Goal: Navigation & Orientation: Find specific page/section

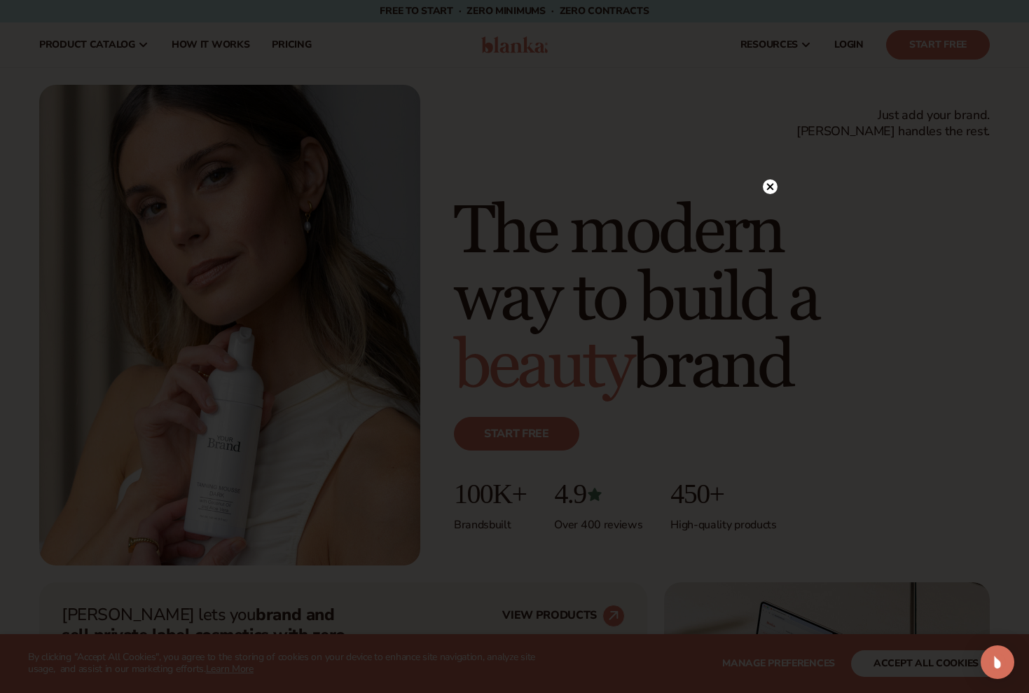
click at [772, 191] on circle at bounding box center [770, 186] width 15 height 15
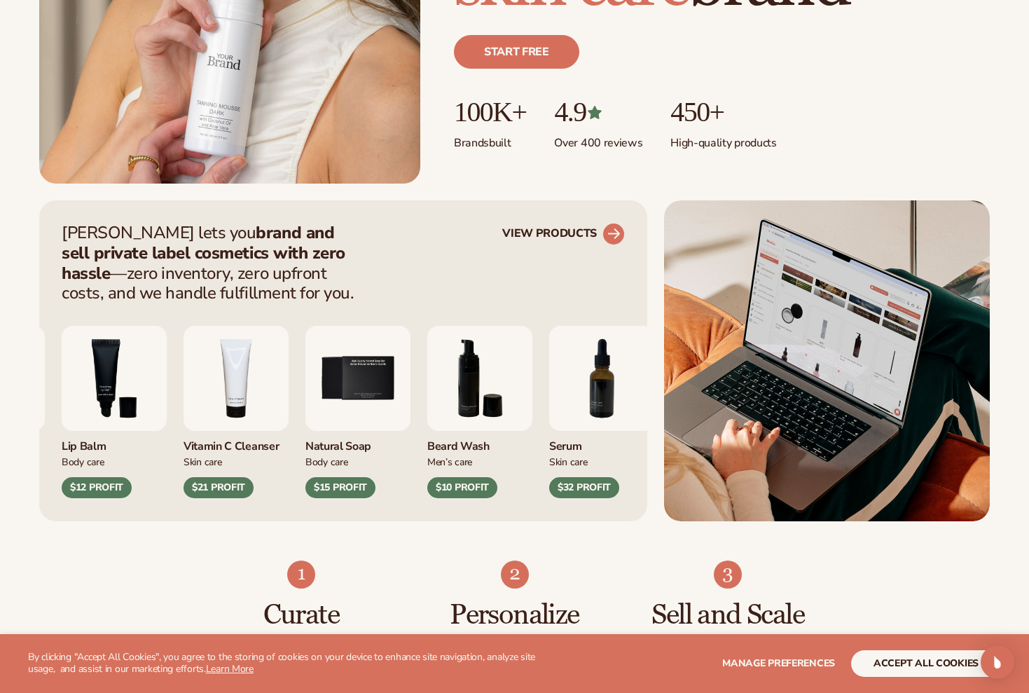
scroll to position [382, 0]
click at [574, 225] on link "VIEW PRODUCTS" at bounding box center [563, 234] width 123 height 22
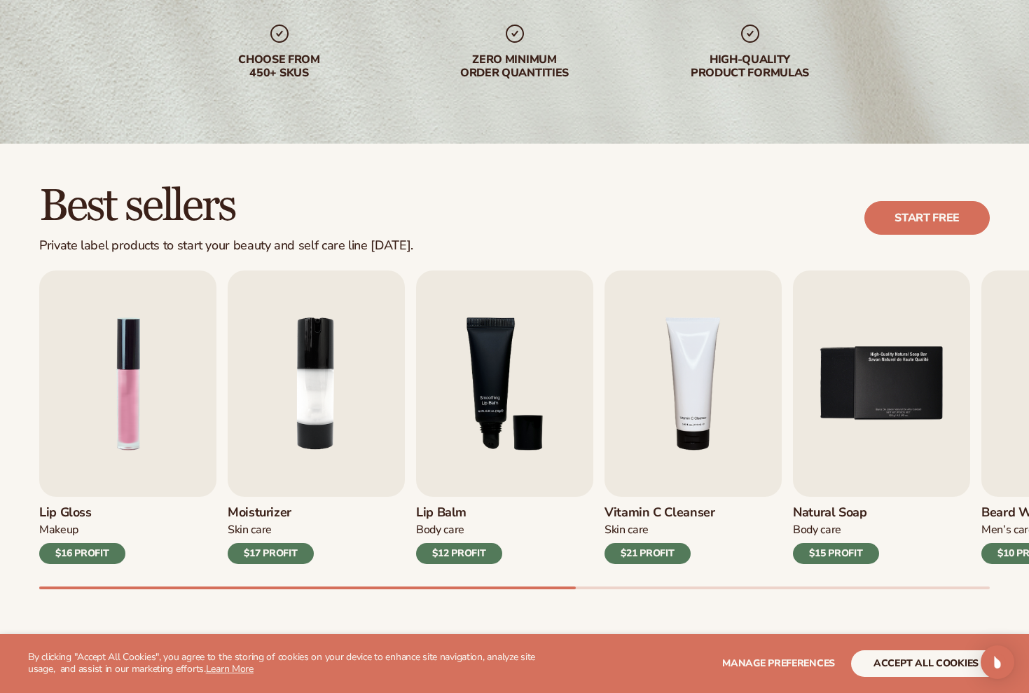
scroll to position [373, 0]
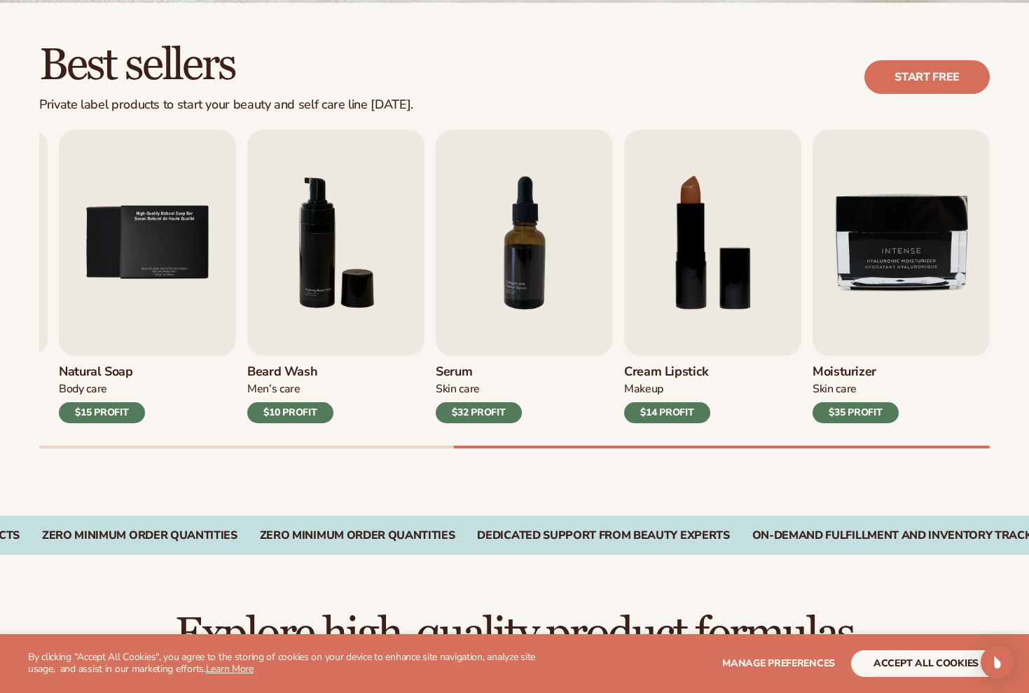
click at [895, 664] on button "accept all cookies" at bounding box center [926, 663] width 150 height 27
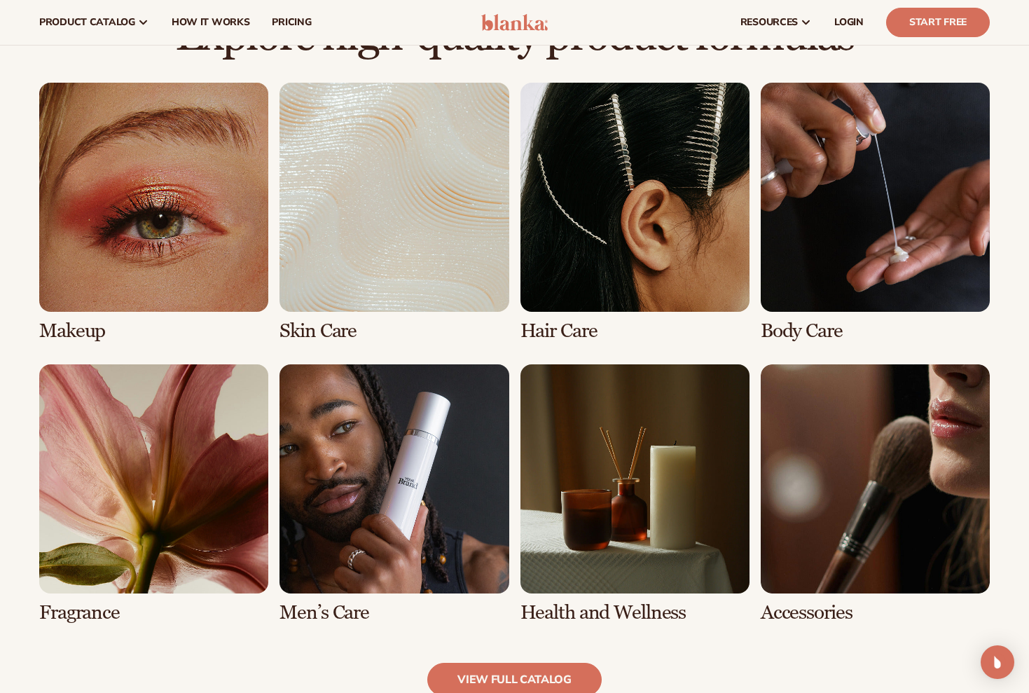
scroll to position [987, 0]
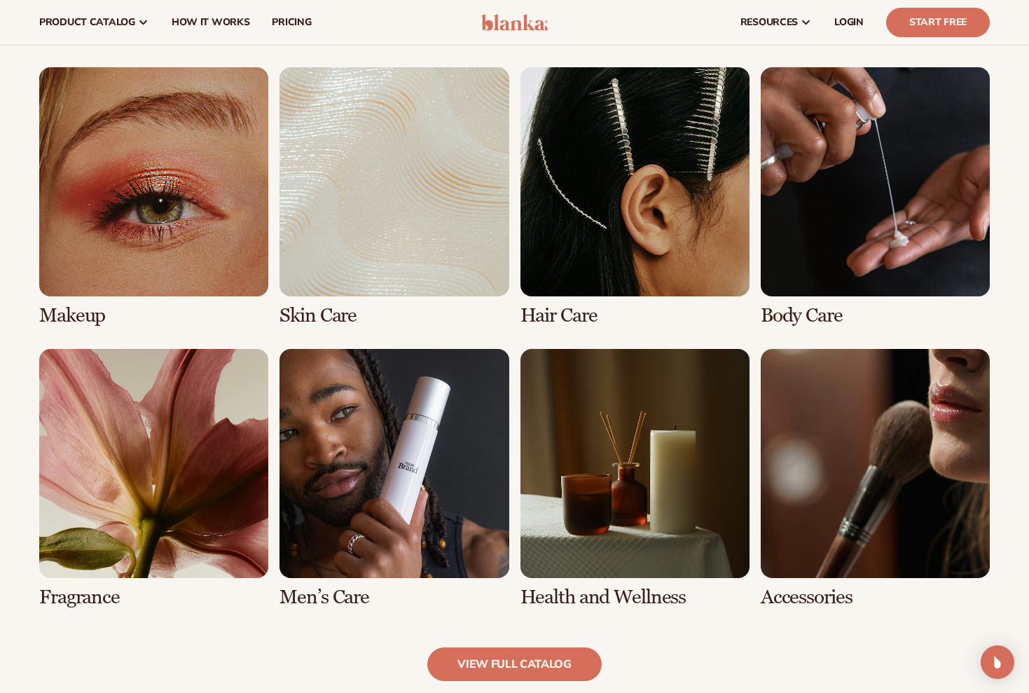
click at [826, 109] on link "4 / 8" at bounding box center [875, 196] width 229 height 259
click at [808, 276] on link "4 / 8" at bounding box center [875, 196] width 229 height 259
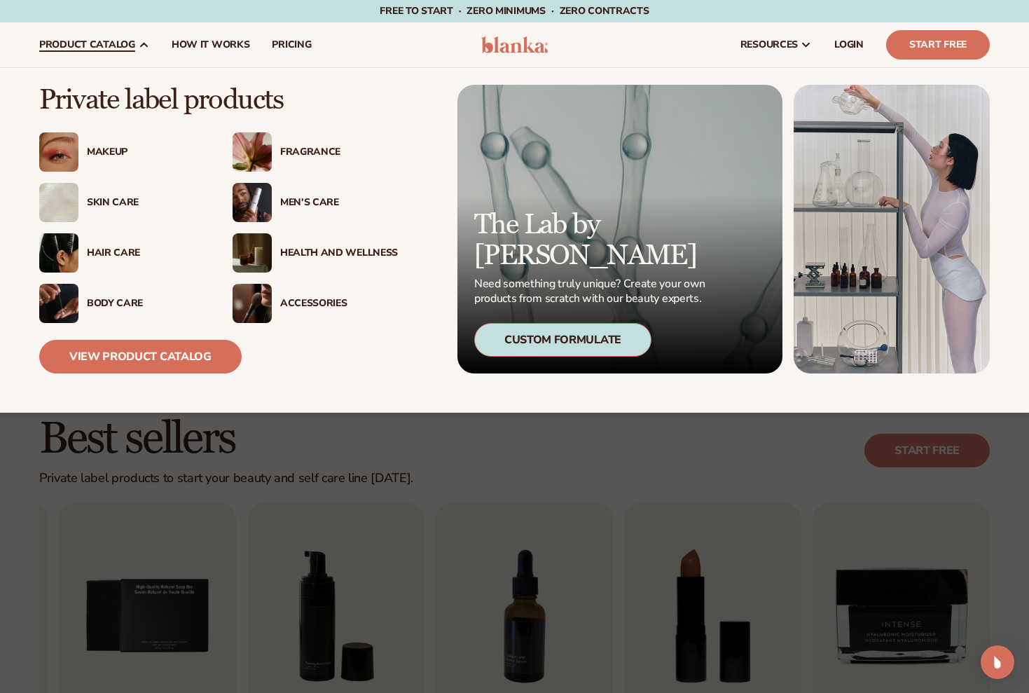
click at [119, 306] on div "Body Care" at bounding box center [146, 304] width 118 height 12
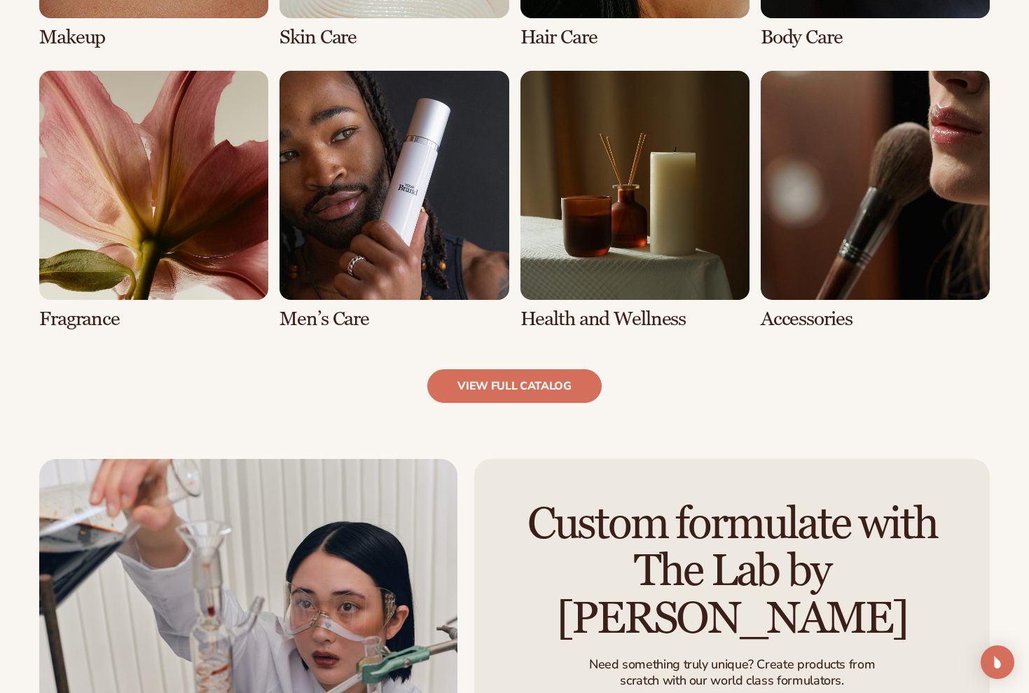
scroll to position [1605, 0]
